Goal: Task Accomplishment & Management: Use online tool/utility

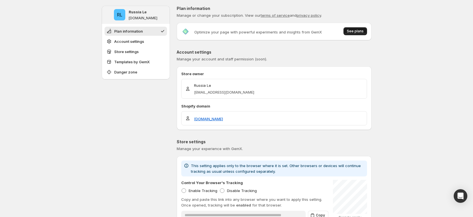
click at [360, 28] on button "See plans" at bounding box center [355, 31] width 24 height 8
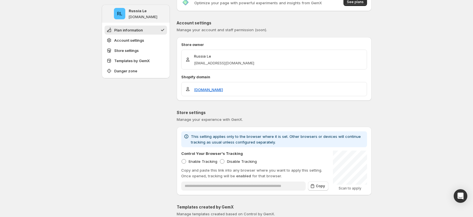
scroll to position [43, 0]
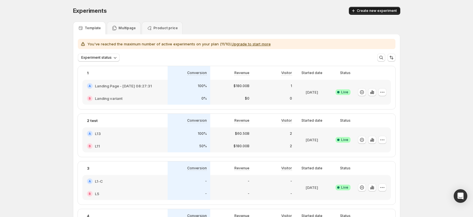
click at [378, 9] on span "Create new experiment" at bounding box center [377, 11] width 40 height 5
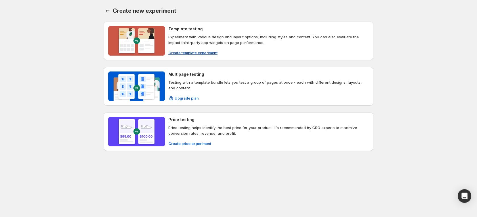
click at [180, 50] on span "Create template experiment" at bounding box center [192, 53] width 49 height 6
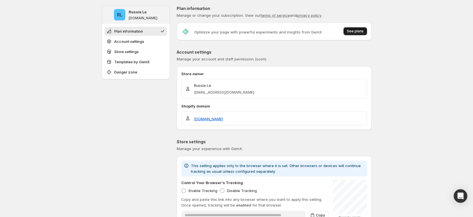
click at [357, 29] on button "See plans" at bounding box center [355, 31] width 24 height 8
drag, startPoint x: 444, startPoint y: 66, endPoint x: 444, endPoint y: 61, distance: 4.8
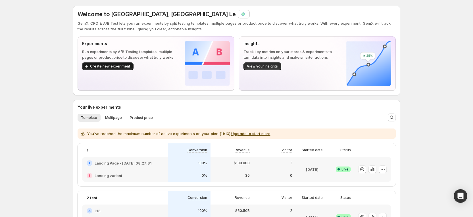
click at [118, 69] on button "Create new experiment" at bounding box center [107, 66] width 51 height 8
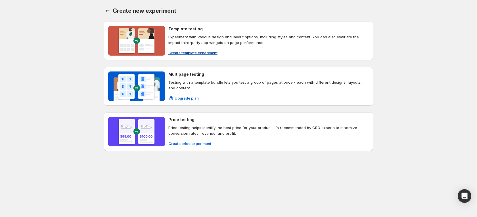
click at [182, 51] on span "Create template experiment" at bounding box center [192, 53] width 49 height 6
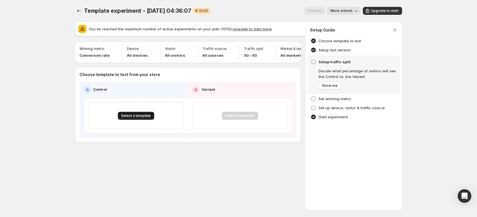
click at [140, 118] on span "Select a template" at bounding box center [136, 116] width 30 height 5
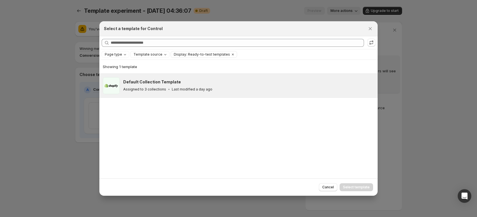
click at [169, 87] on icon ":rmp:" at bounding box center [169, 90] width 6 height 6
click at [362, 185] on span "Select template" at bounding box center [356, 187] width 27 height 5
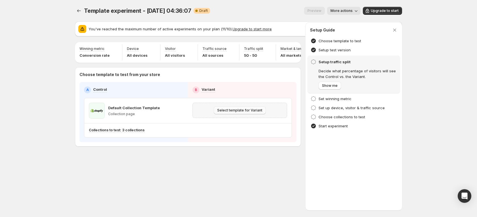
click at [257, 113] on span "Select template for Variant" at bounding box center [239, 110] width 45 height 5
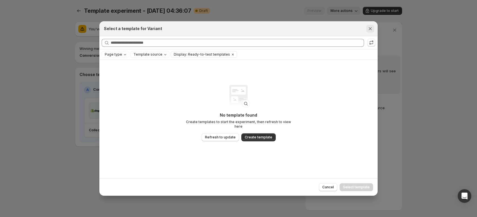
click at [372, 25] on button "Close" at bounding box center [370, 29] width 8 height 8
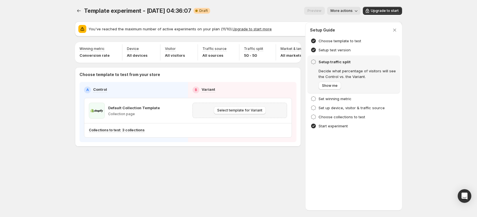
click at [208, 114] on div "Select template for Variant" at bounding box center [239, 111] width 87 height 8
click at [115, 116] on p "Collection page" at bounding box center [134, 114] width 52 height 5
click at [166, 114] on icon "button" at bounding box center [169, 111] width 6 height 6
click at [177, 114] on icon "button" at bounding box center [180, 111] width 6 height 6
click at [177, 129] on span "Change template" at bounding box center [179, 127] width 31 height 5
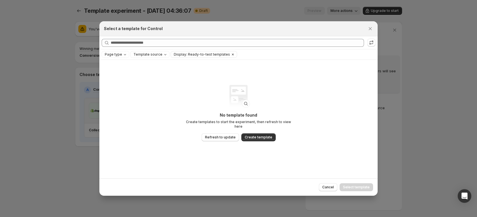
click at [231, 53] on icon "Clear" at bounding box center [233, 54] width 5 height 5
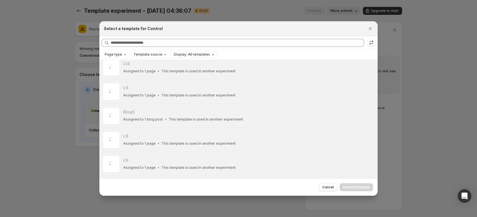
scroll to position [702, 0]
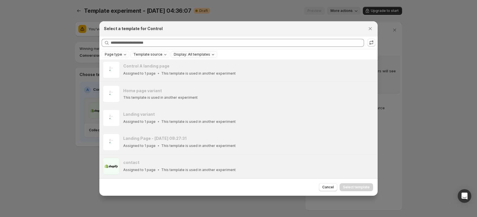
drag, startPoint x: 236, startPoint y: 156, endPoint x: 300, endPoint y: 189, distance: 72.2
click at [371, 25] on button "Close" at bounding box center [370, 29] width 8 height 8
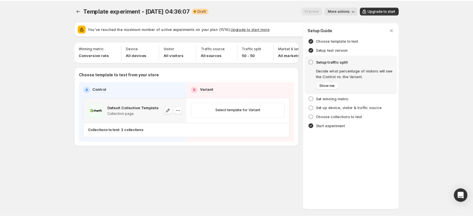
scroll to position [726, 0]
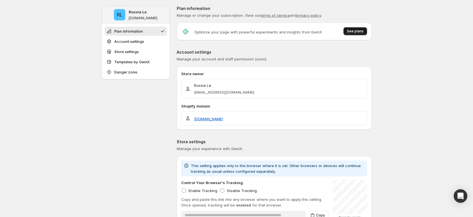
click at [358, 28] on button "See plans" at bounding box center [355, 31] width 24 height 8
